Goal: Information Seeking & Learning: Find specific fact

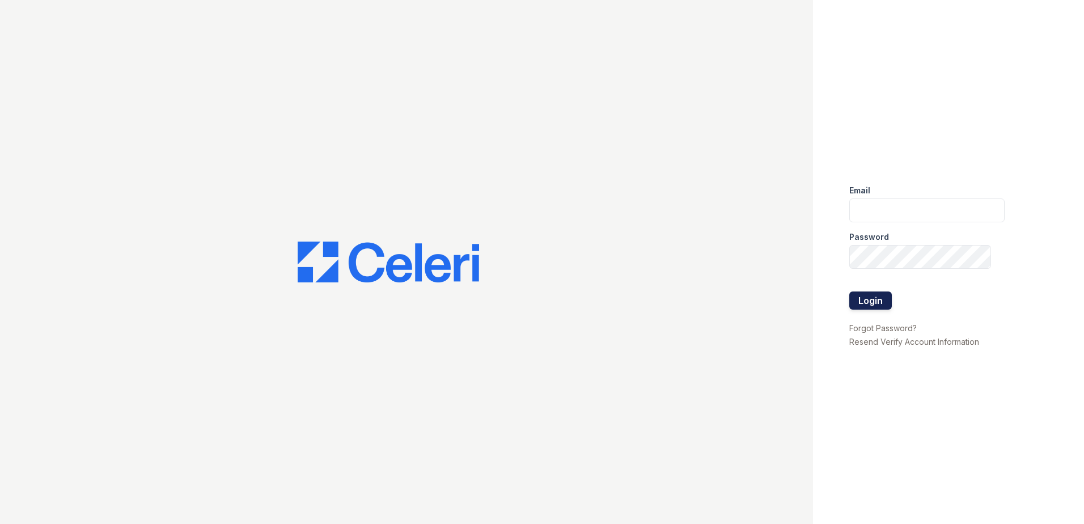
type input "Nutsey@Trinity-pm.com"
click at [858, 295] on button "Login" at bounding box center [870, 300] width 43 height 18
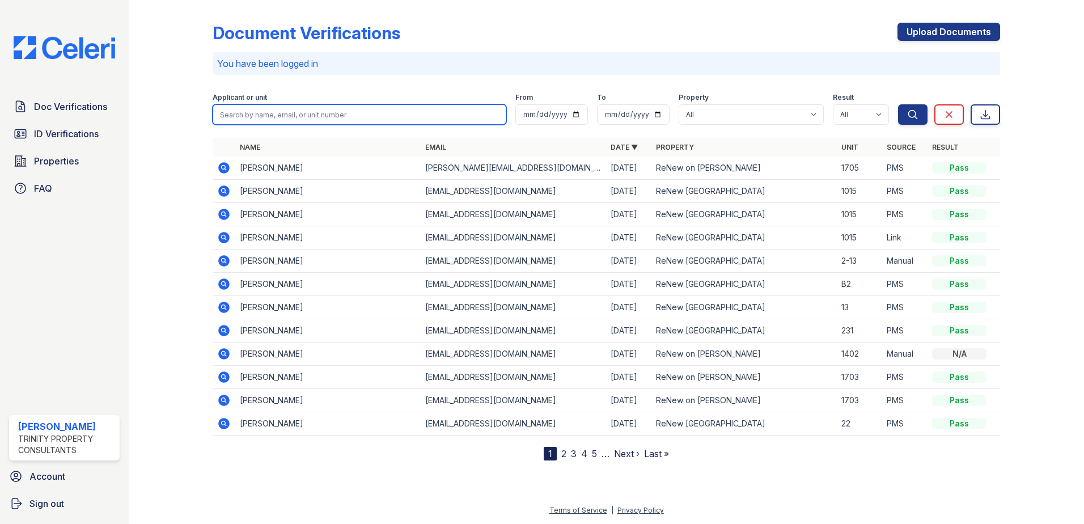
click at [329, 110] on input "search" at bounding box center [360, 114] width 294 height 20
type input "[PERSON_NAME]"
click at [898, 104] on button "Search" at bounding box center [912, 114] width 29 height 20
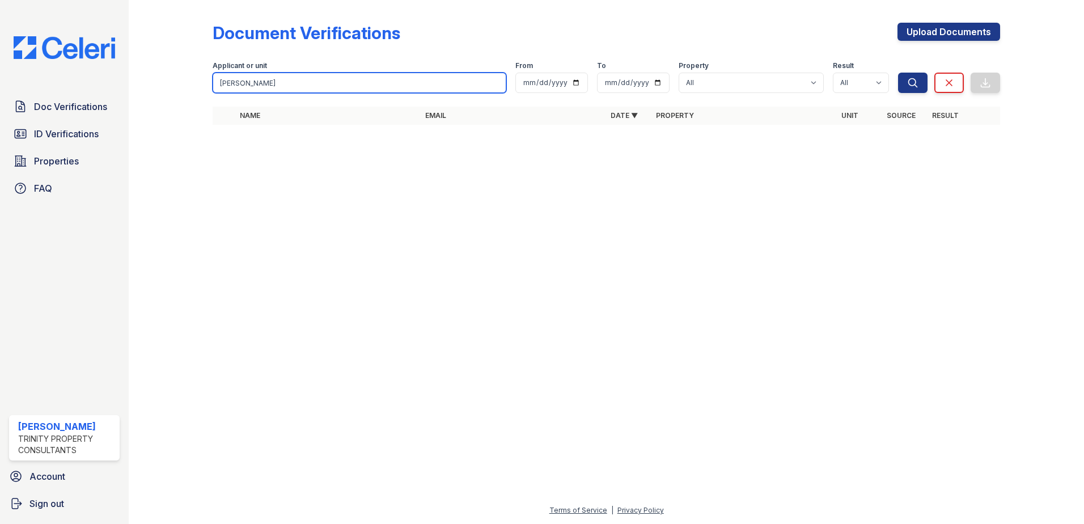
click at [291, 88] on input "[PERSON_NAME]" at bounding box center [360, 83] width 294 height 20
drag, startPoint x: 291, startPoint y: 88, endPoint x: 270, endPoint y: 88, distance: 20.4
click at [290, 88] on input "[PERSON_NAME]" at bounding box center [360, 83] width 294 height 20
click at [233, 82] on input "search" at bounding box center [360, 83] width 294 height 20
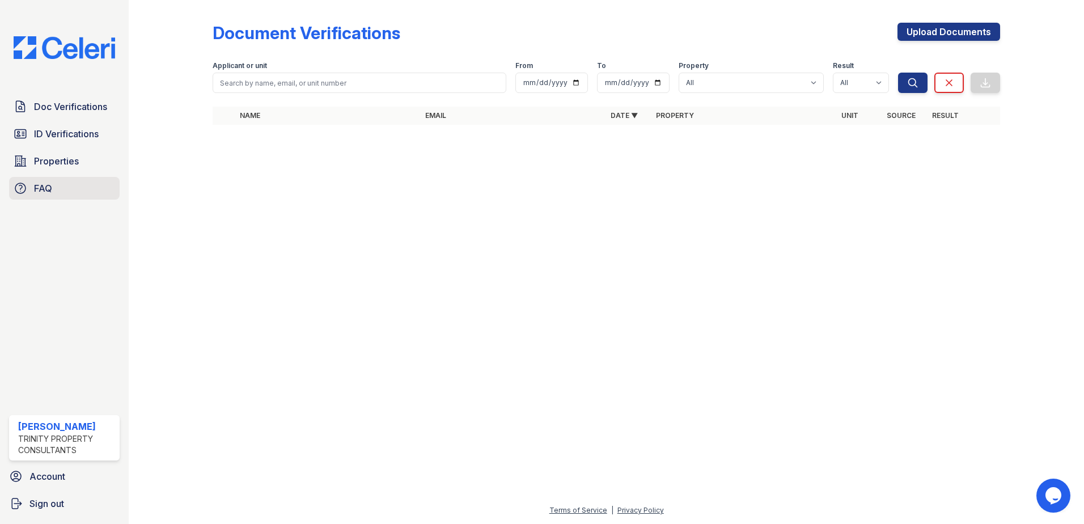
click at [34, 192] on span "FAQ" at bounding box center [43, 188] width 18 height 14
